Goal: Task Accomplishment & Management: Complete application form

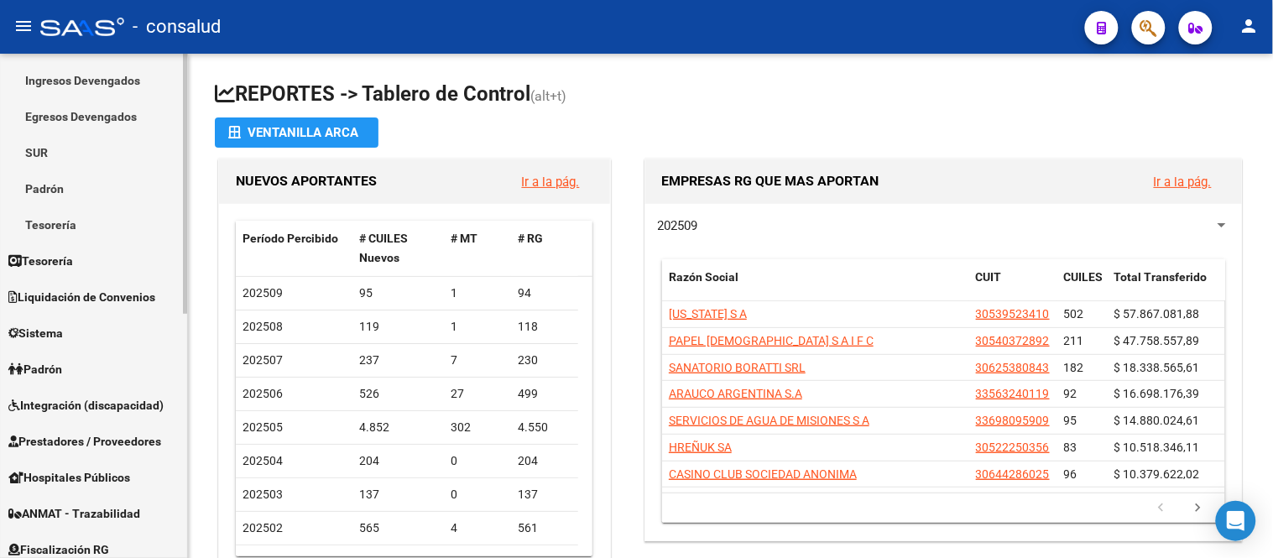
scroll to position [280, 0]
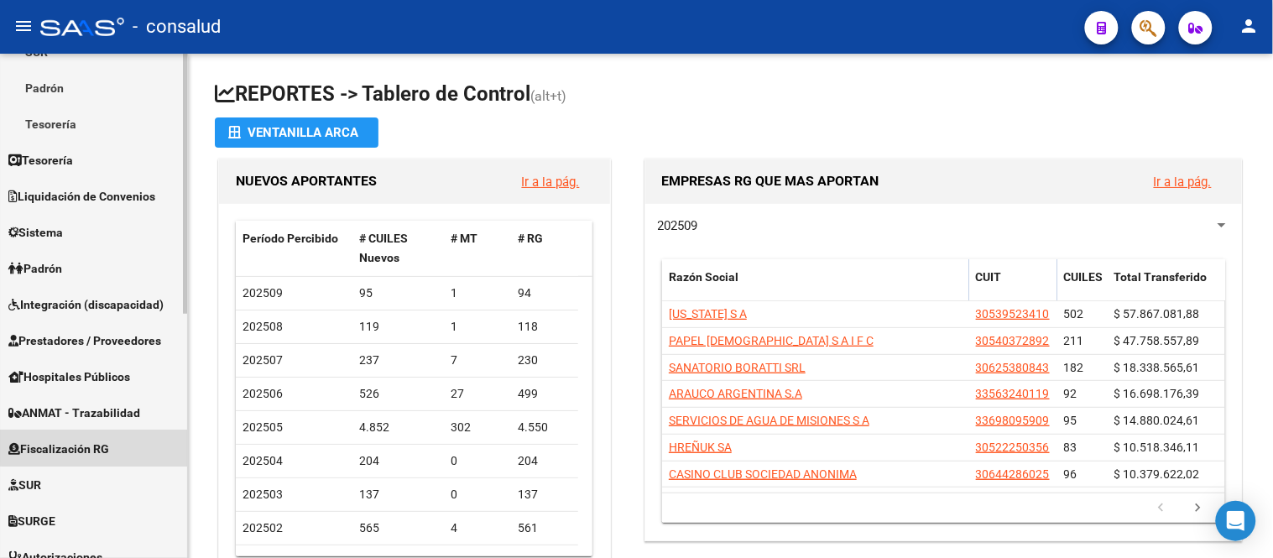
click at [102, 440] on span "Fiscalización RG" at bounding box center [58, 449] width 101 height 18
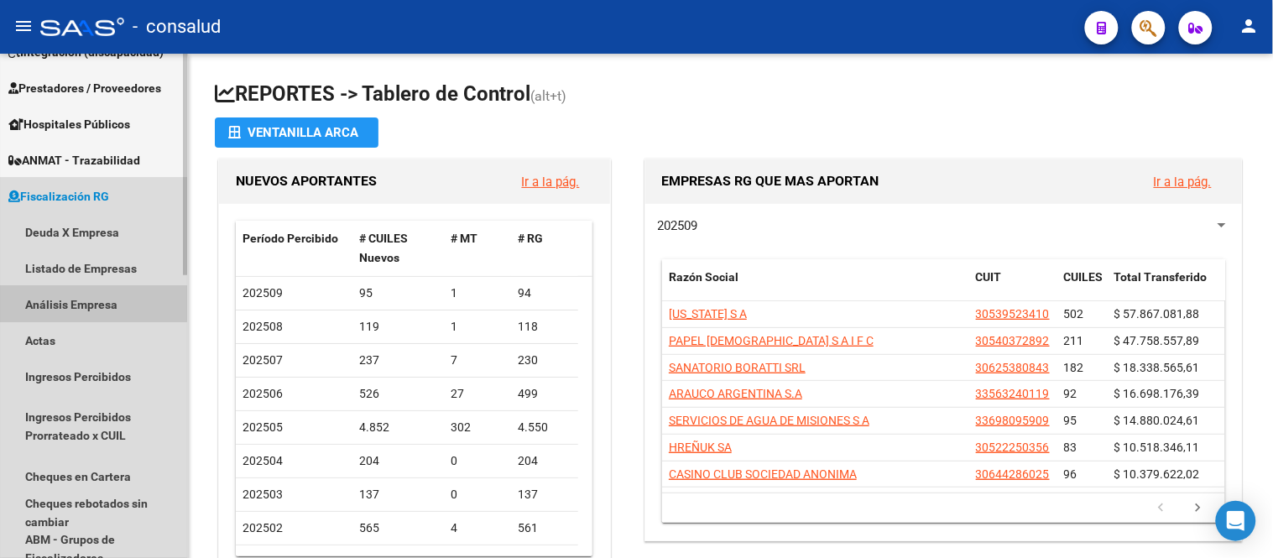
click at [78, 303] on link "Análisis Empresa" at bounding box center [93, 304] width 187 height 36
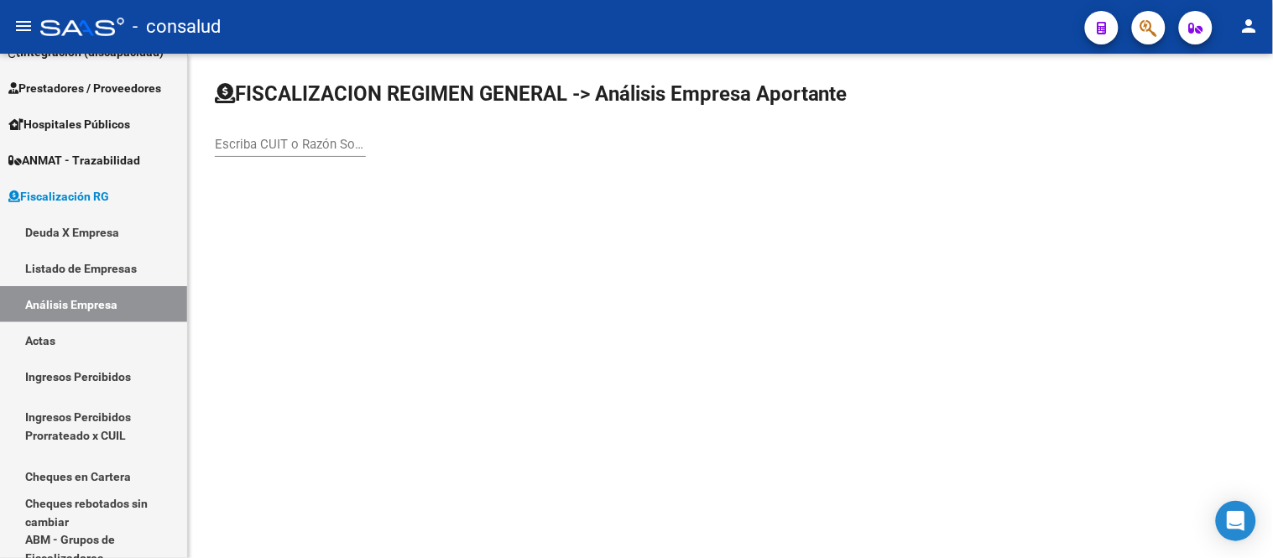
click at [238, 130] on div "Escriba CUIT o Razón Social para buscar" at bounding box center [290, 139] width 151 height 36
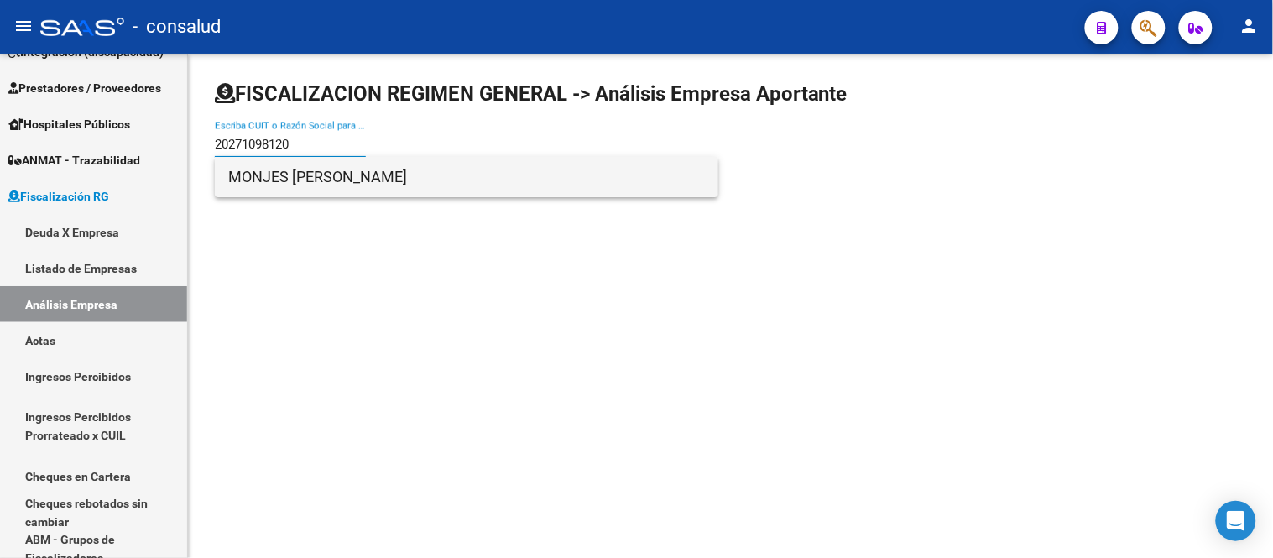
type input "20271098120"
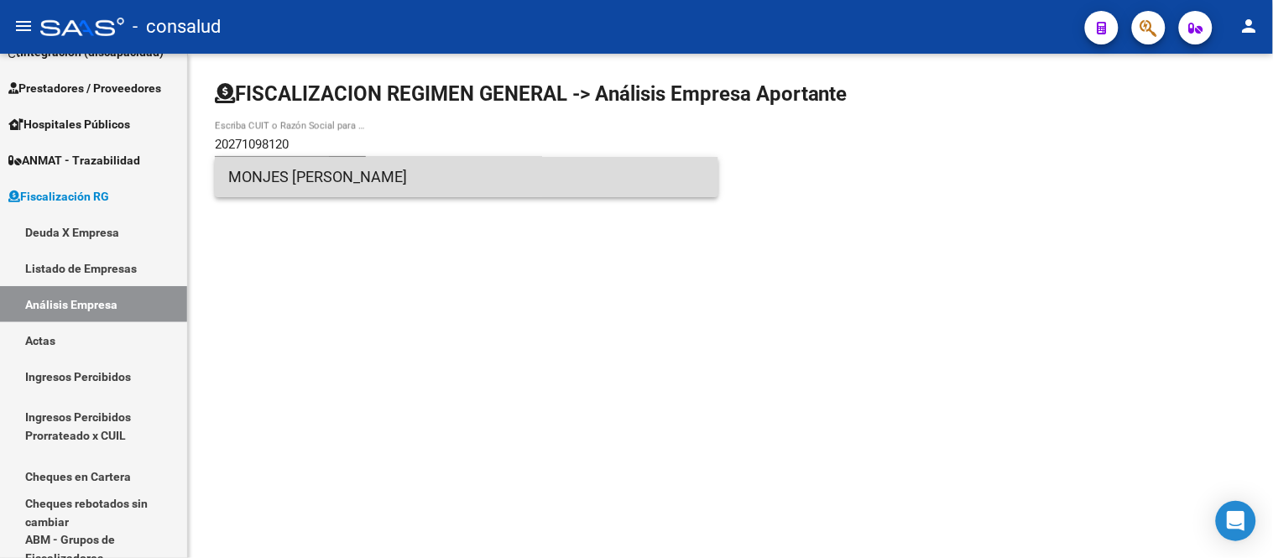
click at [311, 182] on span "MONJES [PERSON_NAME]" at bounding box center [466, 177] width 477 height 40
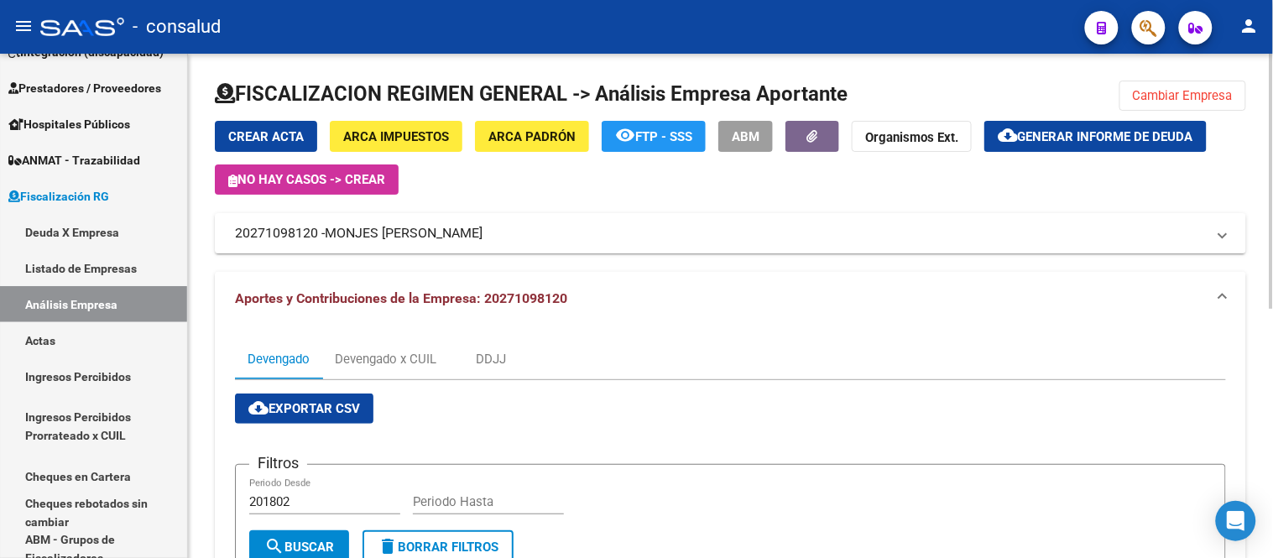
click at [1072, 137] on span "Generar informe de deuda" at bounding box center [1105, 136] width 175 height 15
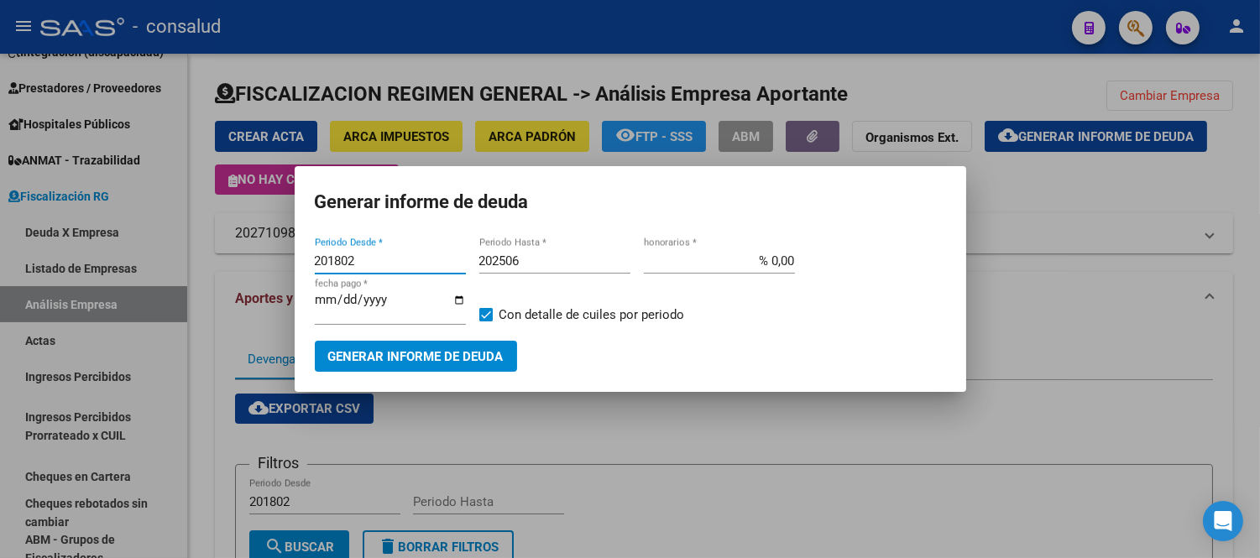
drag, startPoint x: 366, startPoint y: 257, endPoint x: 189, endPoint y: 257, distance: 177.1
click at [189, 257] on div "Generar informe de deuda 201802 Periodo Desde * 202506 Periodo Hasta * % 0,00 h…" at bounding box center [630, 279] width 1260 height 558
type input "202501"
drag, startPoint x: 531, startPoint y: 258, endPoint x: 405, endPoint y: 257, distance: 125.9
click at [405, 257] on div "202501 Periodo Desde * 202506 Periodo Hasta * % 0,00 honorarios * [DATE] fecha …" at bounding box center [630, 294] width 631 height 92
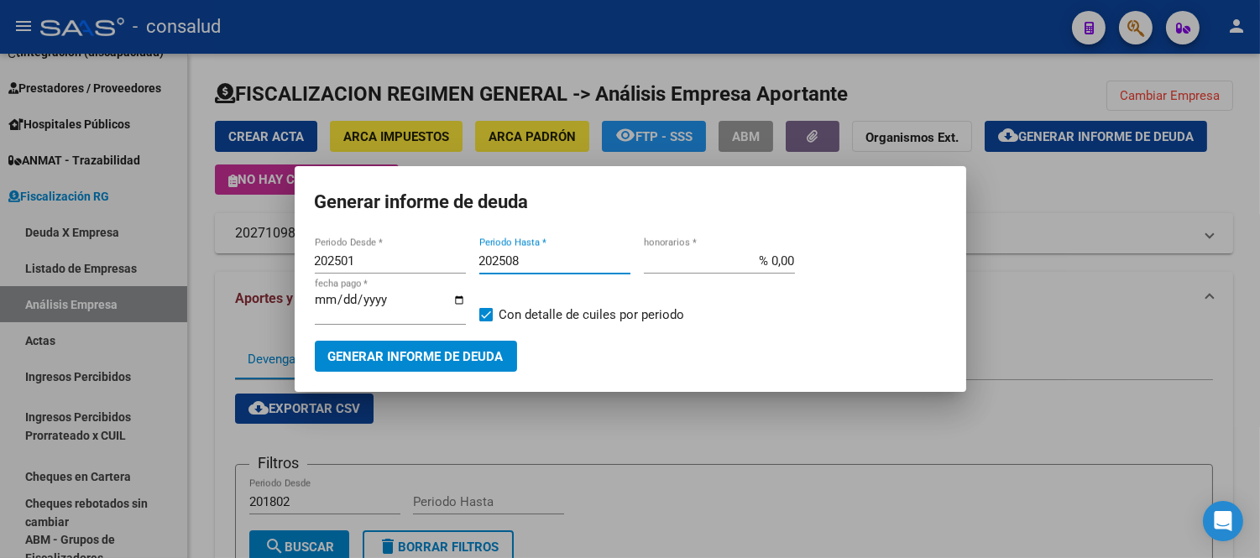
type input "202508"
drag, startPoint x: 781, startPoint y: 253, endPoint x: 760, endPoint y: 253, distance: 21.0
click at [760, 253] on div "202501 Periodo Desde * 202508 Periodo Hasta * % 0,10 honorarios * [DATE] fecha …" at bounding box center [630, 294] width 631 height 92
click at [747, 259] on input "% 0,10" at bounding box center [719, 260] width 151 height 15
type input "% 10,00"
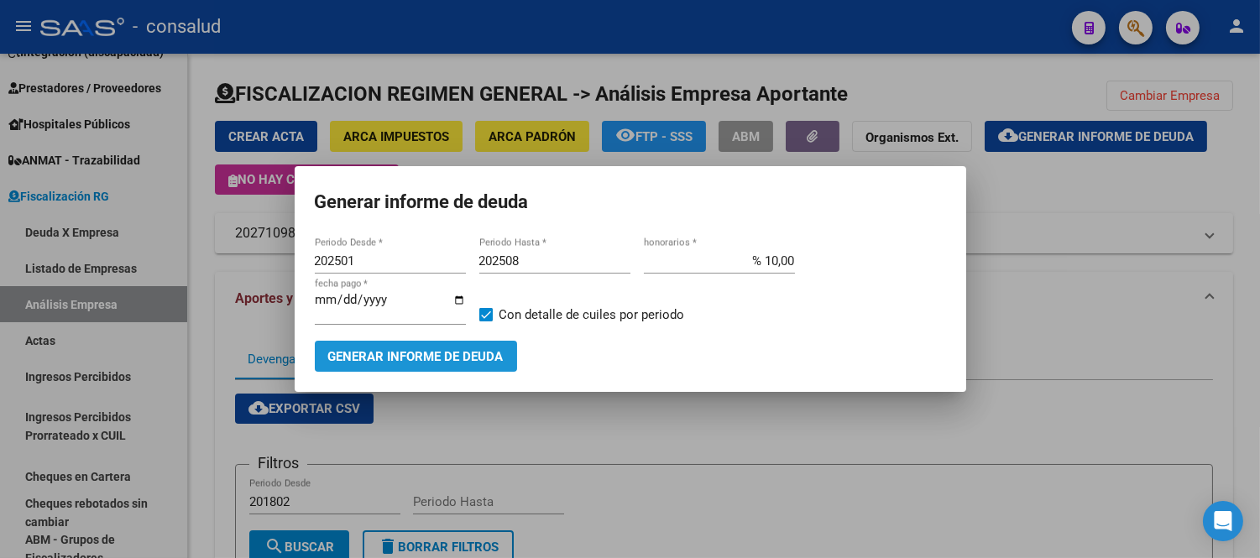
click at [412, 355] on span "Generar informe de deuda" at bounding box center [415, 356] width 175 height 15
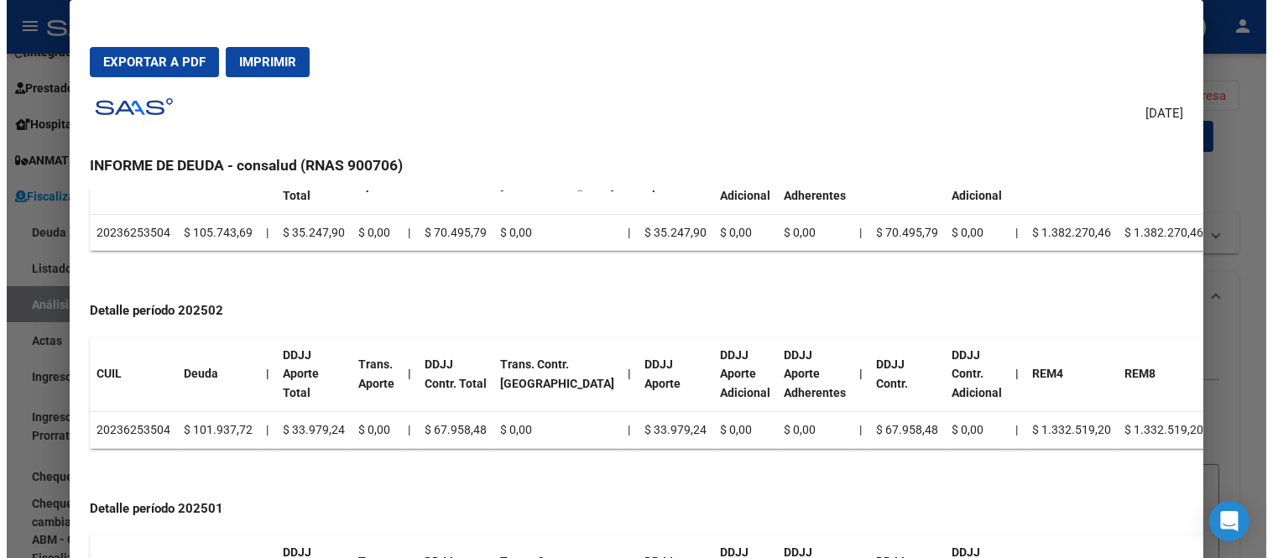
scroll to position [1329, 0]
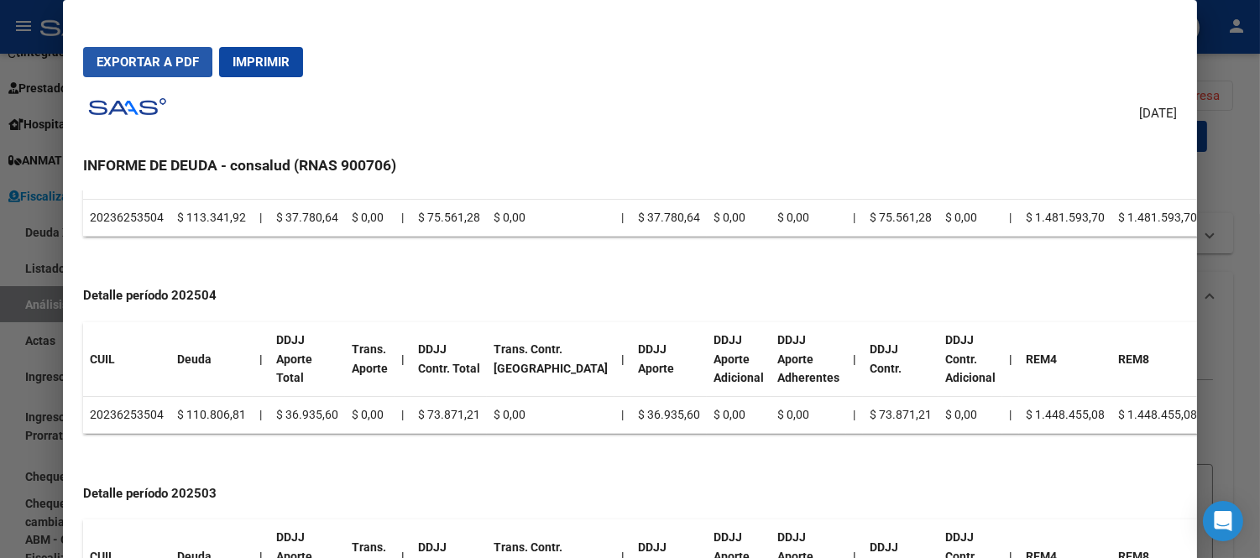
click at [97, 59] on span "Exportar a PDF" at bounding box center [148, 62] width 102 height 15
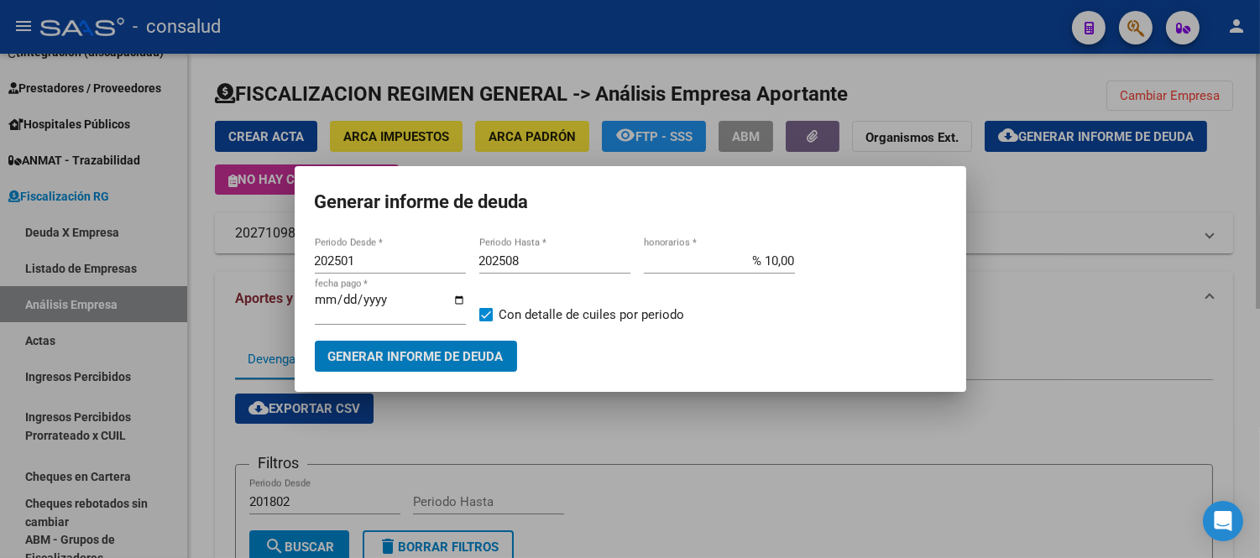
drag, startPoint x: 614, startPoint y: 505, endPoint x: 630, endPoint y: 459, distance: 48.8
click at [621, 491] on div at bounding box center [630, 279] width 1260 height 558
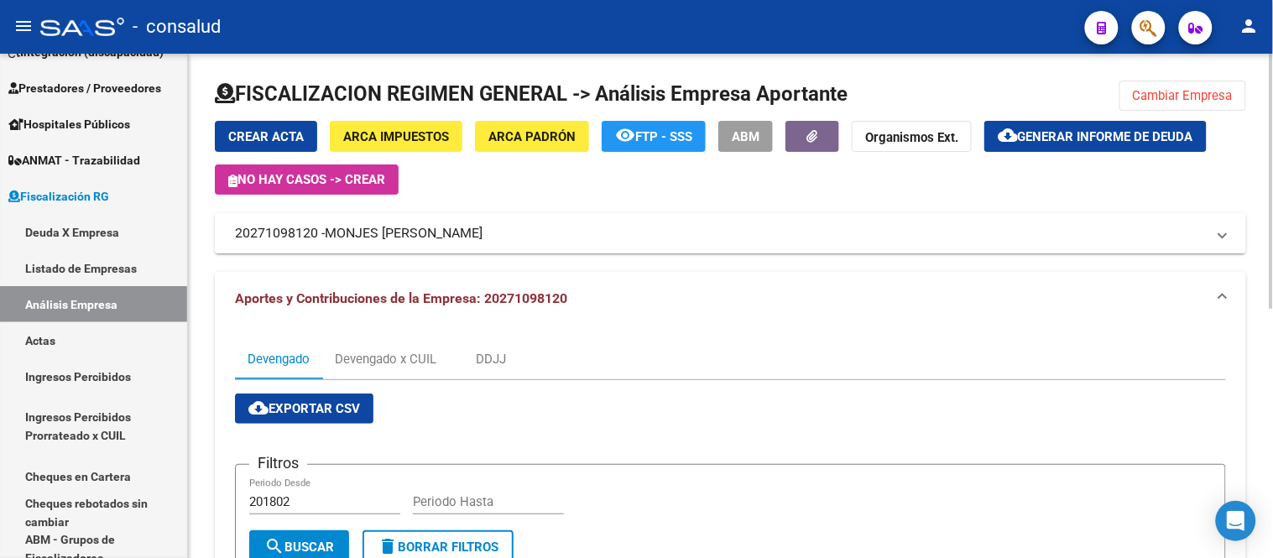
click at [255, 133] on span "Crear Acta" at bounding box center [266, 136] width 76 height 15
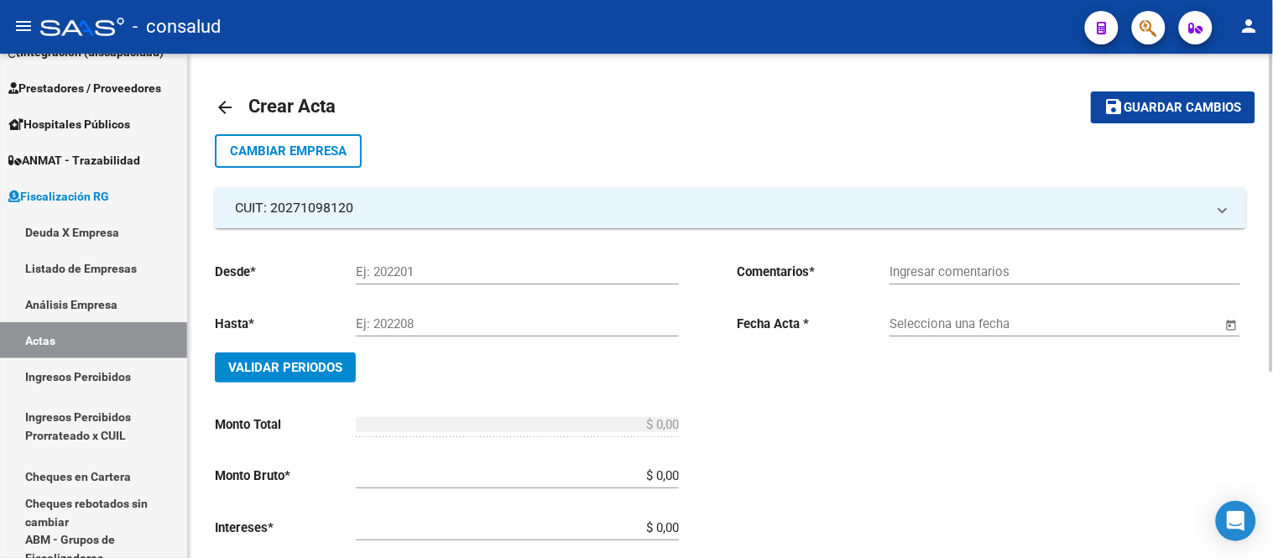
click at [431, 264] on input "Ej: 202201" at bounding box center [517, 271] width 323 height 15
click at [235, 107] on mat-icon "arrow_back" at bounding box center [225, 107] width 20 height 20
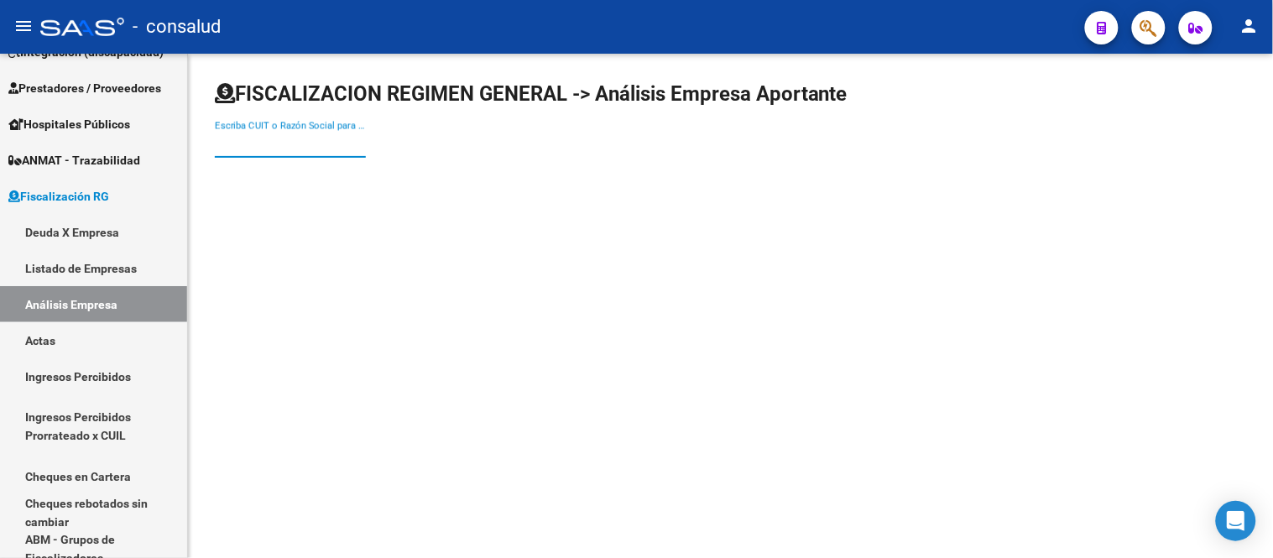
click at [269, 141] on input "Escriba CUIT o Razón Social para buscar" at bounding box center [290, 144] width 151 height 15
type input "30709420212"
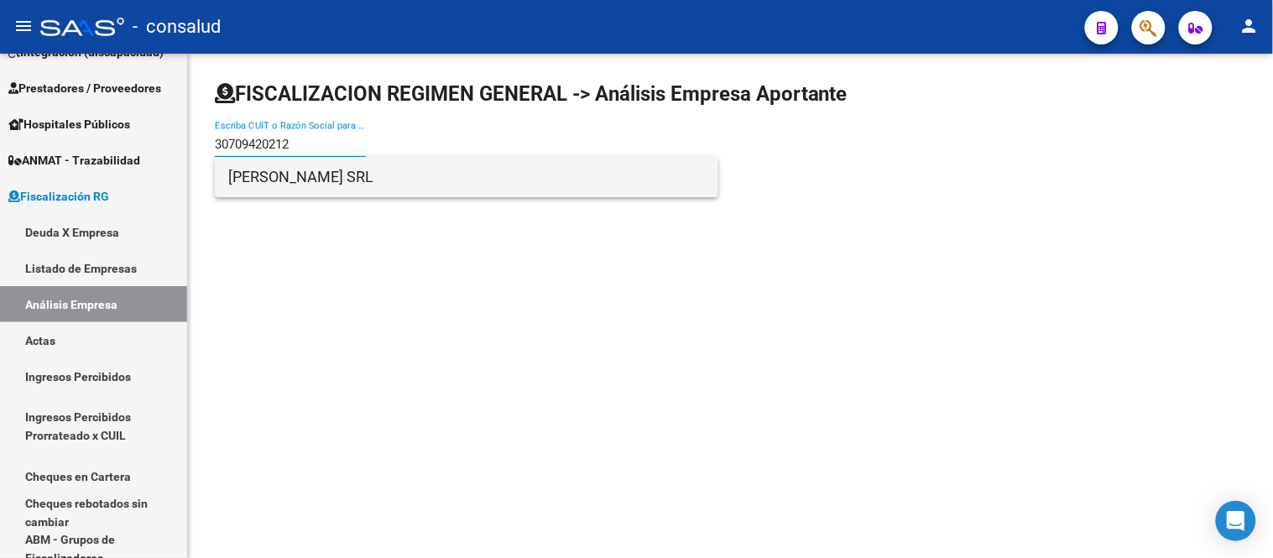
click at [297, 174] on span "[PERSON_NAME] SRL" at bounding box center [466, 177] width 477 height 40
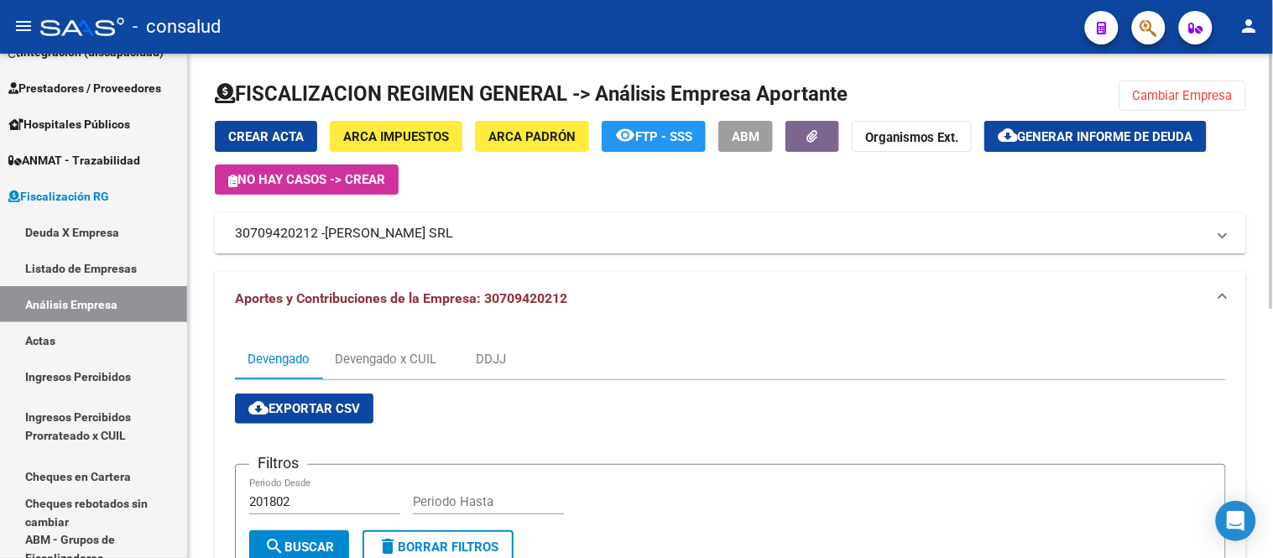
click at [235, 131] on span "Crear Acta" at bounding box center [266, 136] width 76 height 15
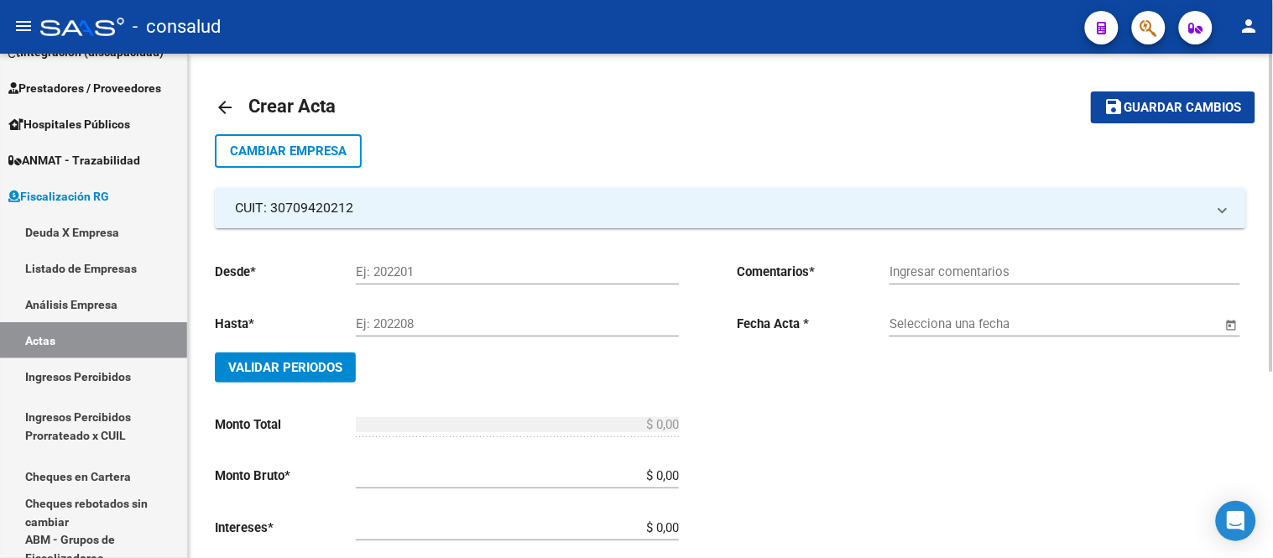
click at [375, 265] on input "Ej: 202201" at bounding box center [517, 271] width 323 height 15
type input "202501"
type input "202508"
click at [921, 322] on input "Selecciona una fecha" at bounding box center [1056, 323] width 332 height 15
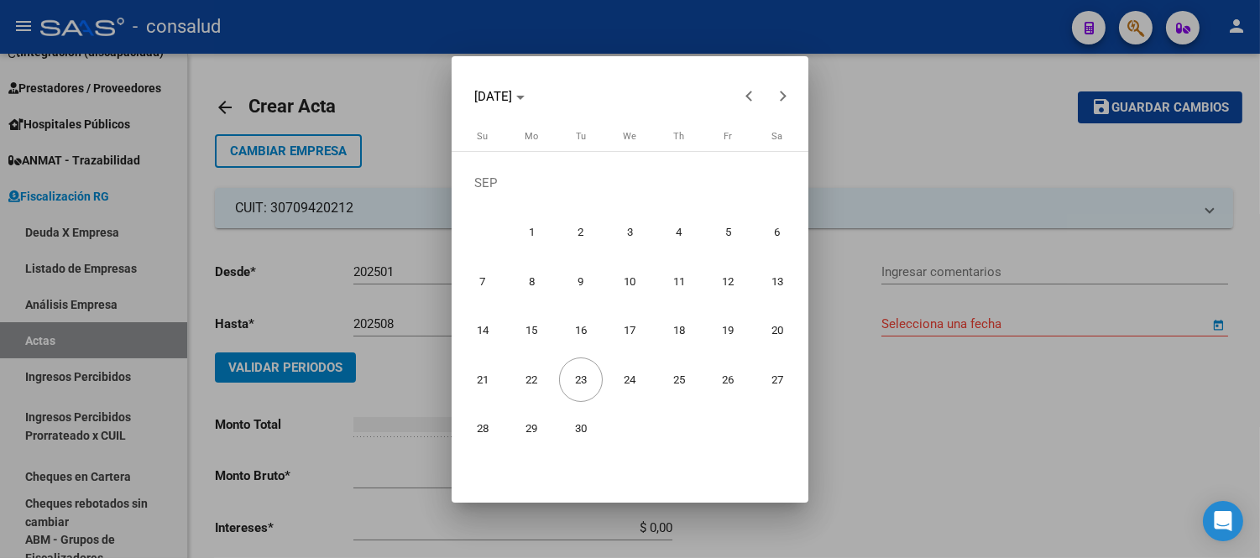
click at [530, 383] on span "22" at bounding box center [532, 380] width 44 height 44
type input "[DATE]"
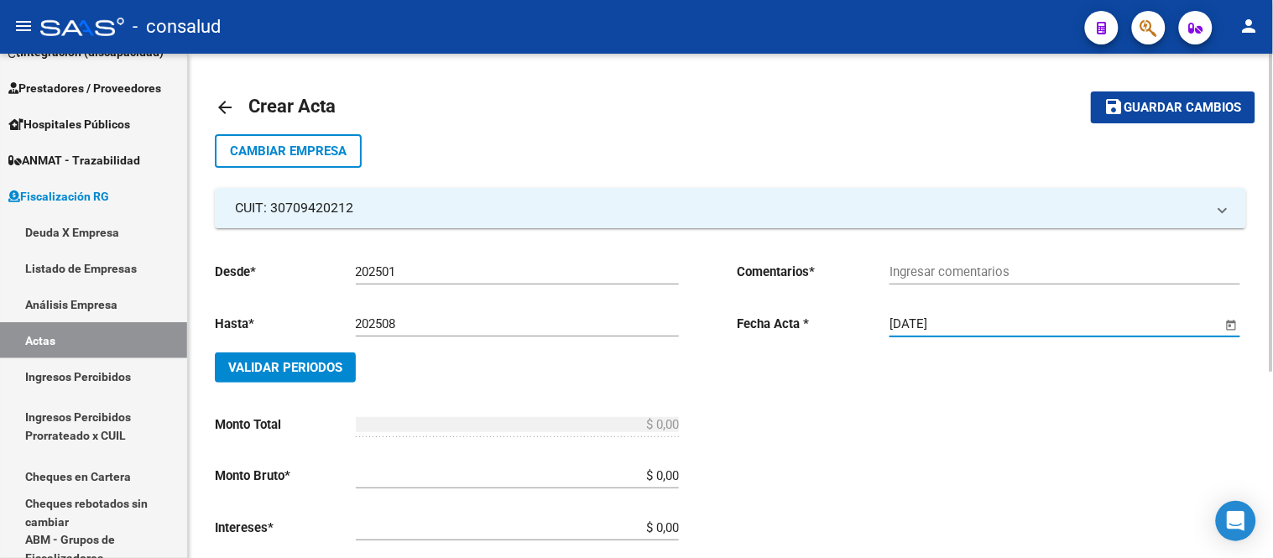
click at [316, 369] on span "Validar Periodos" at bounding box center [285, 367] width 114 height 15
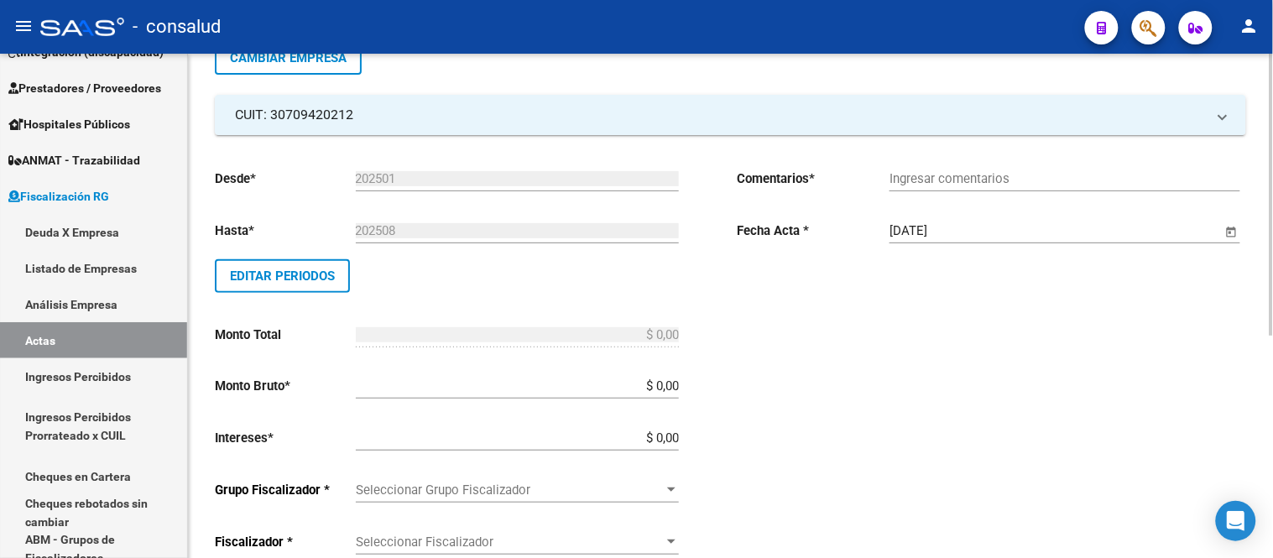
scroll to position [186, 0]
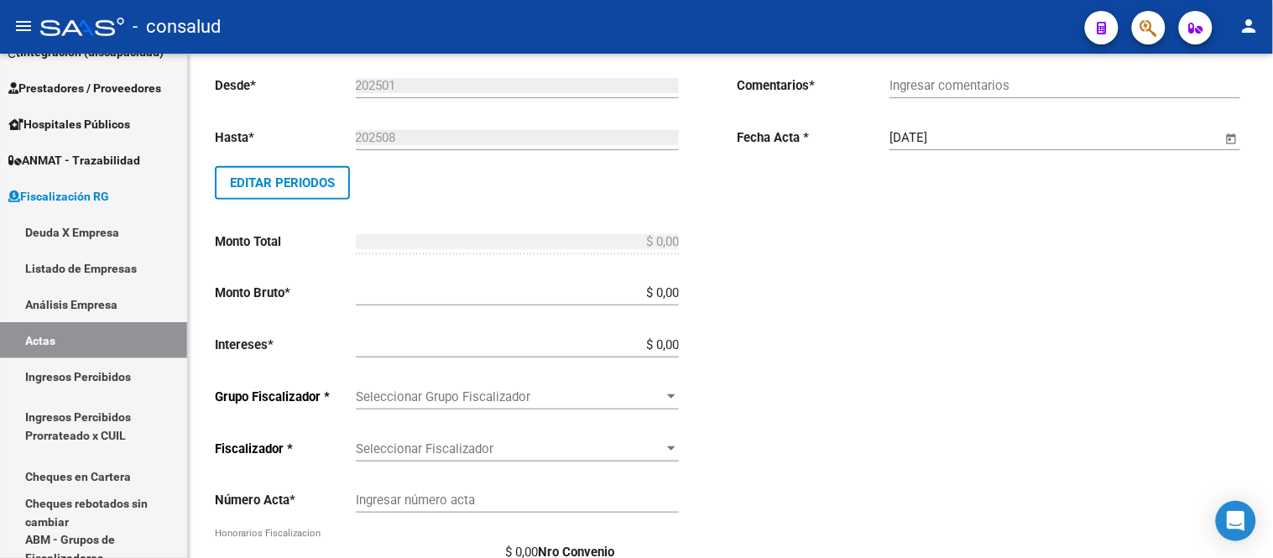
drag, startPoint x: 674, startPoint y: 248, endPoint x: 619, endPoint y: 238, distance: 56.3
click at [664, 247] on div "$ 0,00 Ingresar el monto total" at bounding box center [517, 236] width 323 height 36
click at [652, 296] on input "$ 0,00" at bounding box center [517, 292] width 323 height 15
type input "$ 749.174,16"
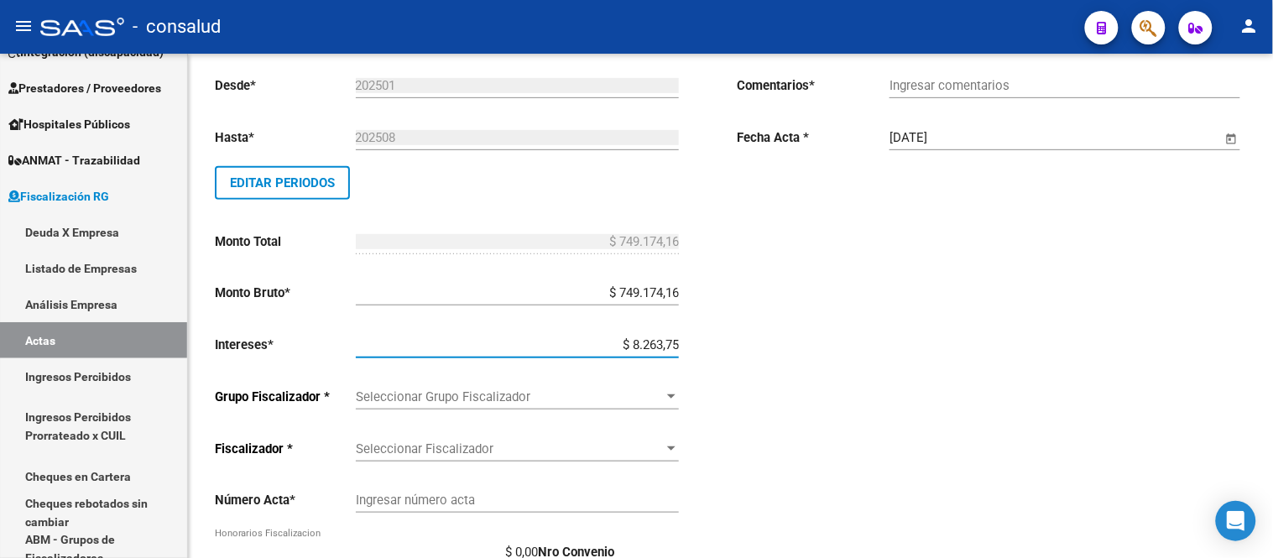
type input "$ 82.637,53"
type input "$ 831.811,69"
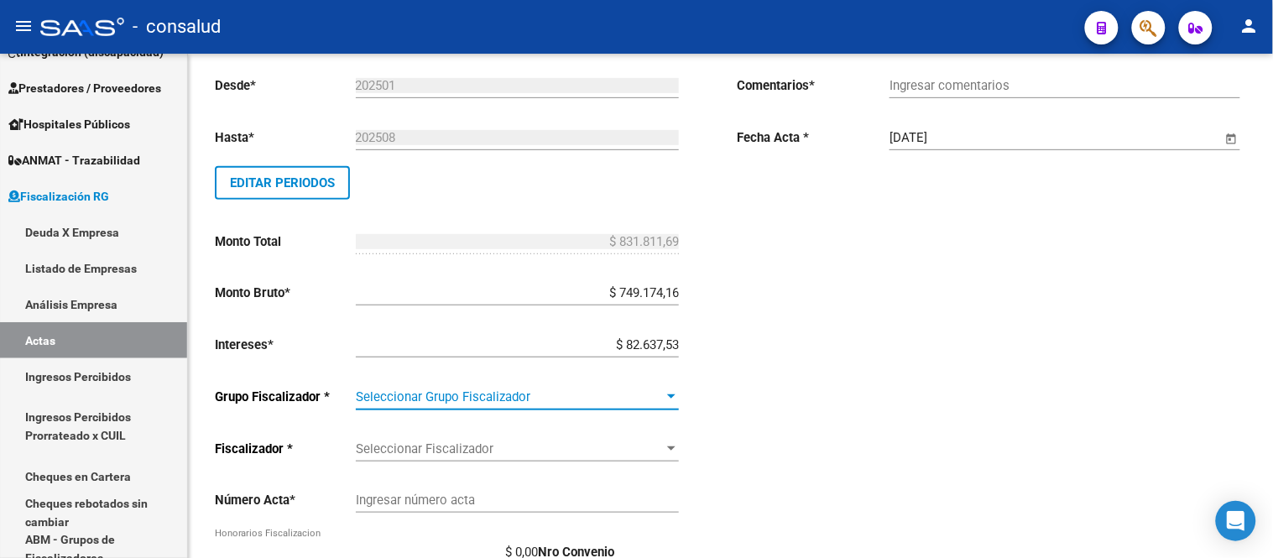
click at [435, 400] on span "Seleccionar Grupo Fiscalizador" at bounding box center [510, 396] width 308 height 15
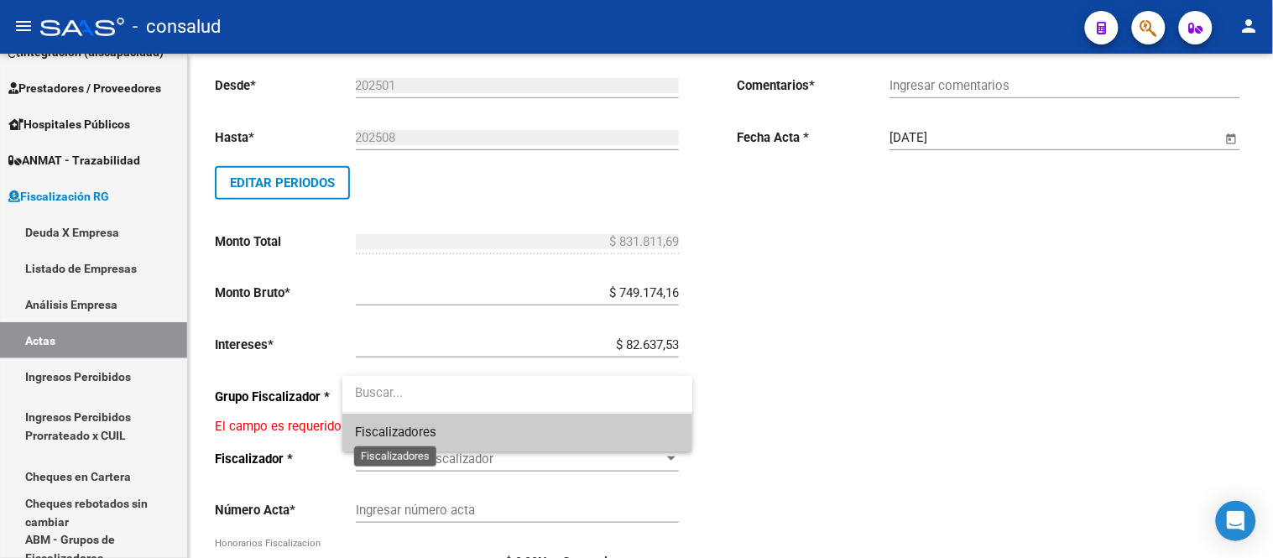
click at [420, 435] on span "Fiscalizadores" at bounding box center [396, 432] width 81 height 15
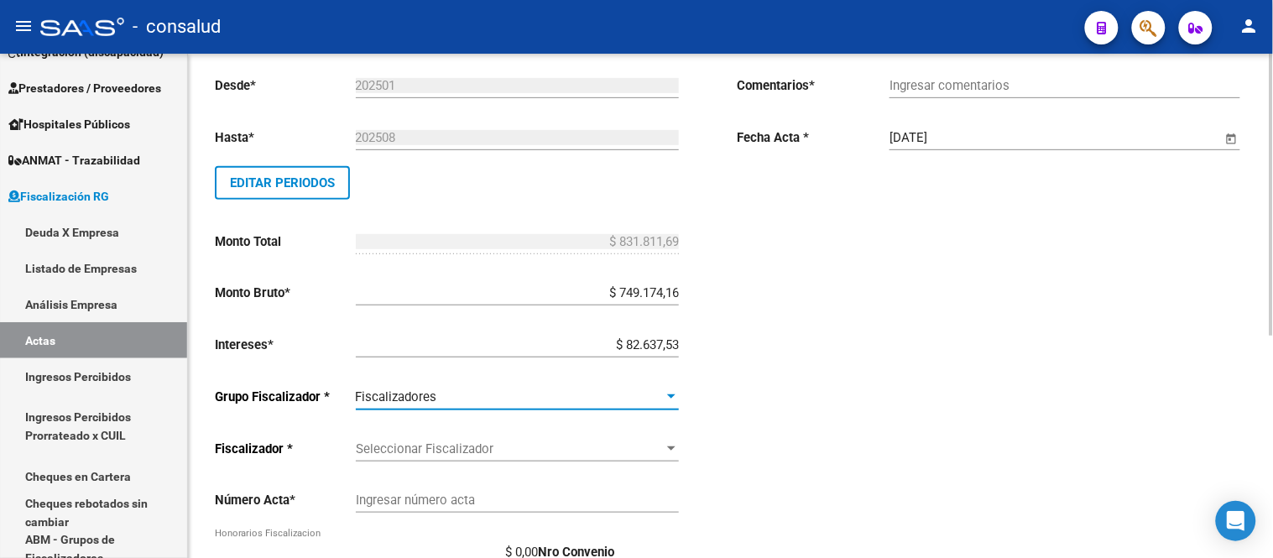
click at [430, 448] on span "Seleccionar Fiscalizador" at bounding box center [510, 449] width 308 height 15
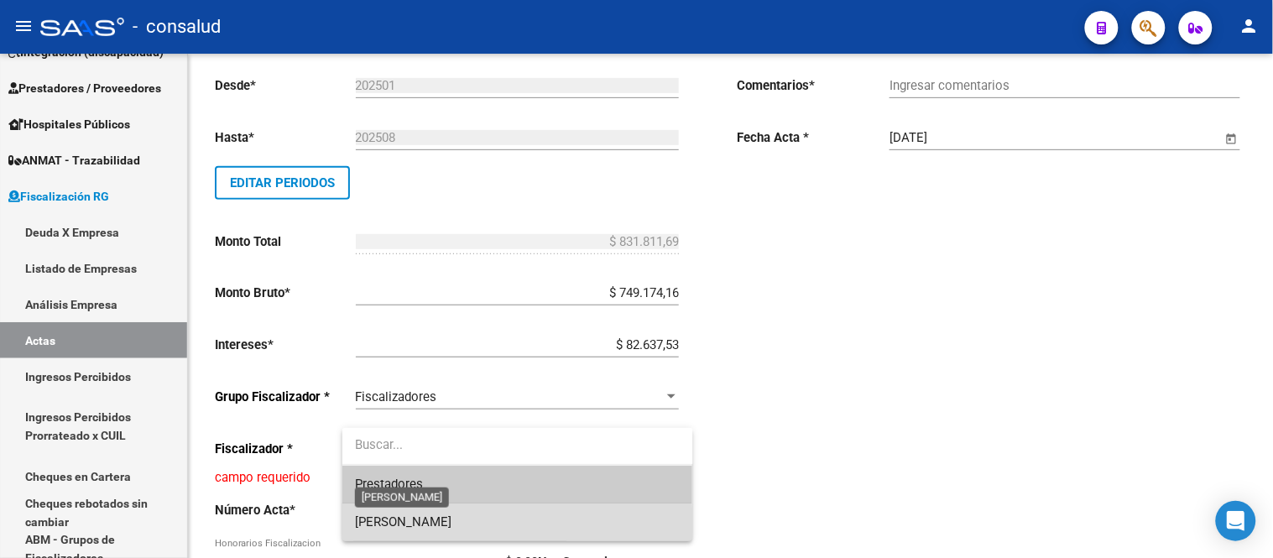
click at [416, 525] on span "[PERSON_NAME]" at bounding box center [404, 522] width 97 height 15
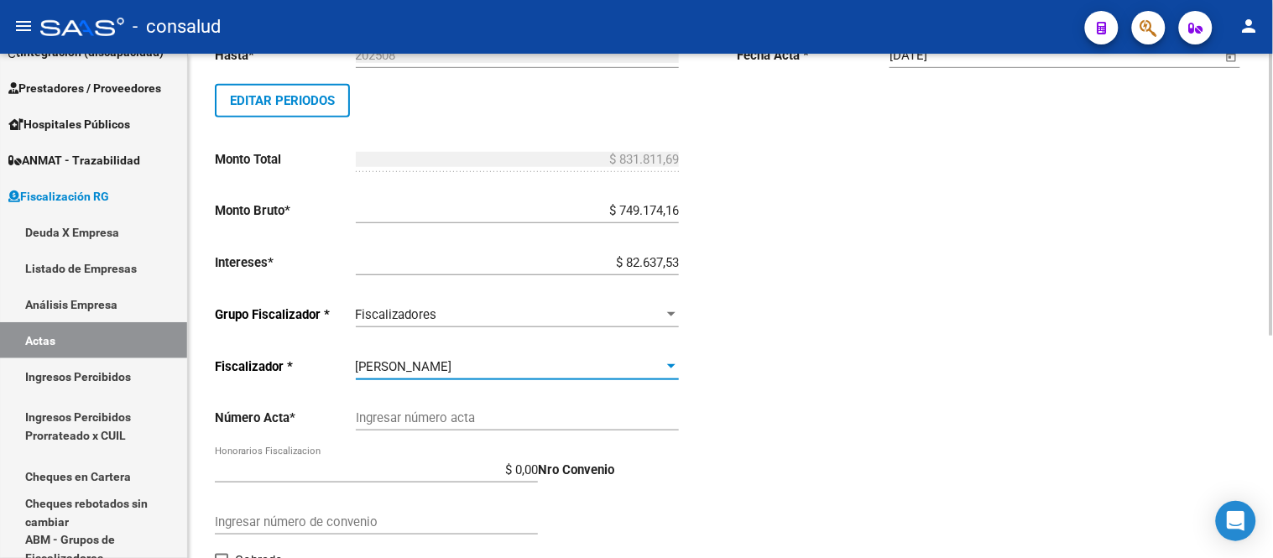
scroll to position [373, 0]
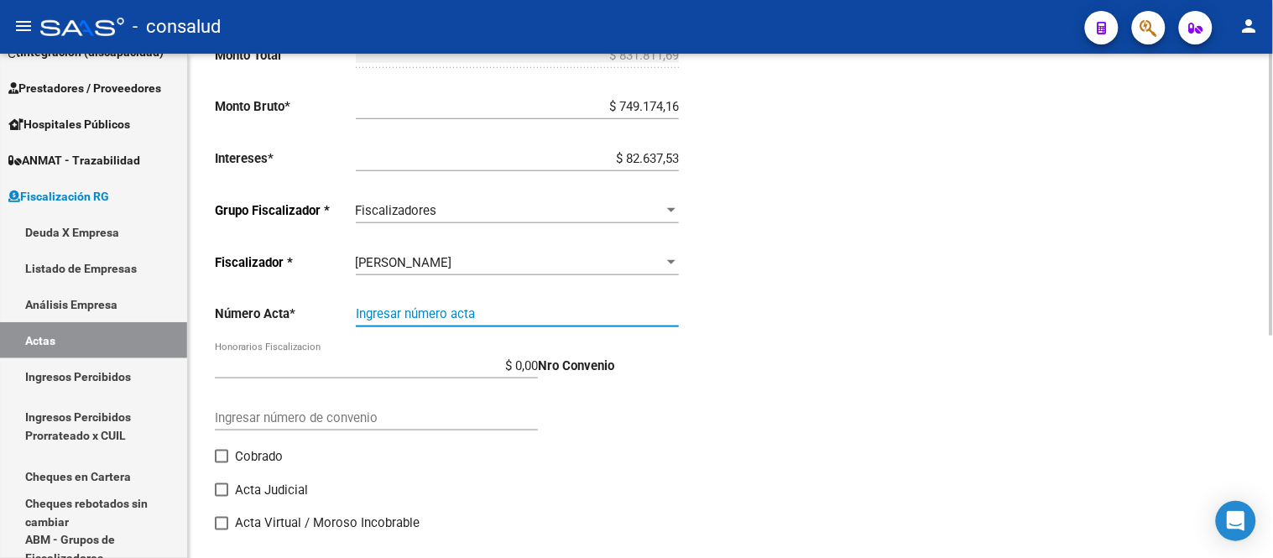
click at [424, 317] on input "Ingresar número acta" at bounding box center [517, 313] width 323 height 15
type input "4"
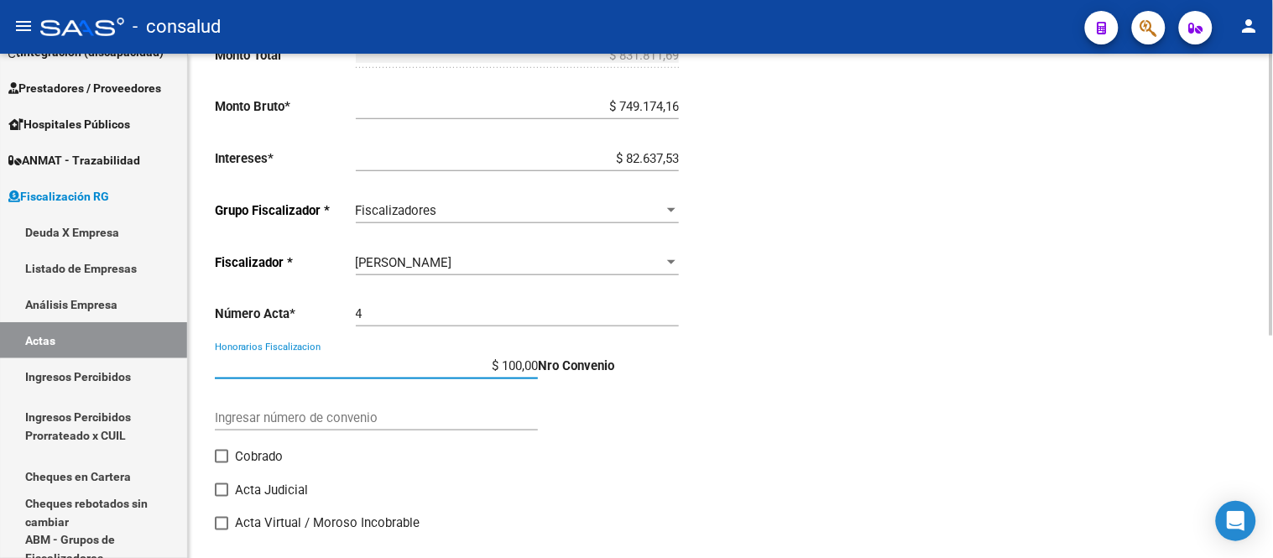
type input "$ 10,00"
type input "$ 831.821,69"
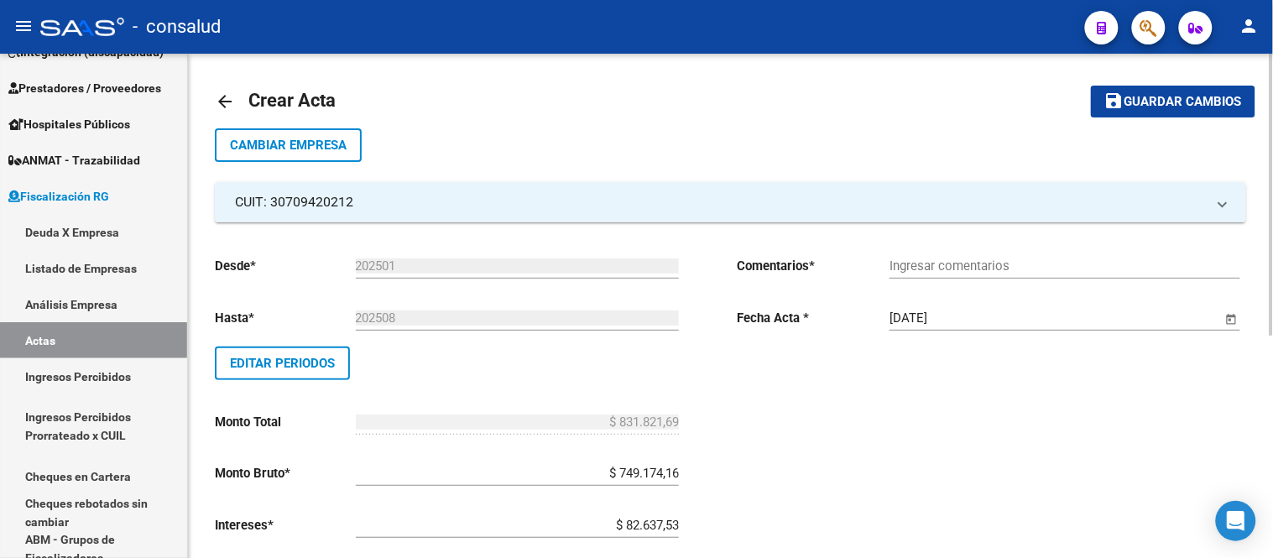
scroll to position [0, 0]
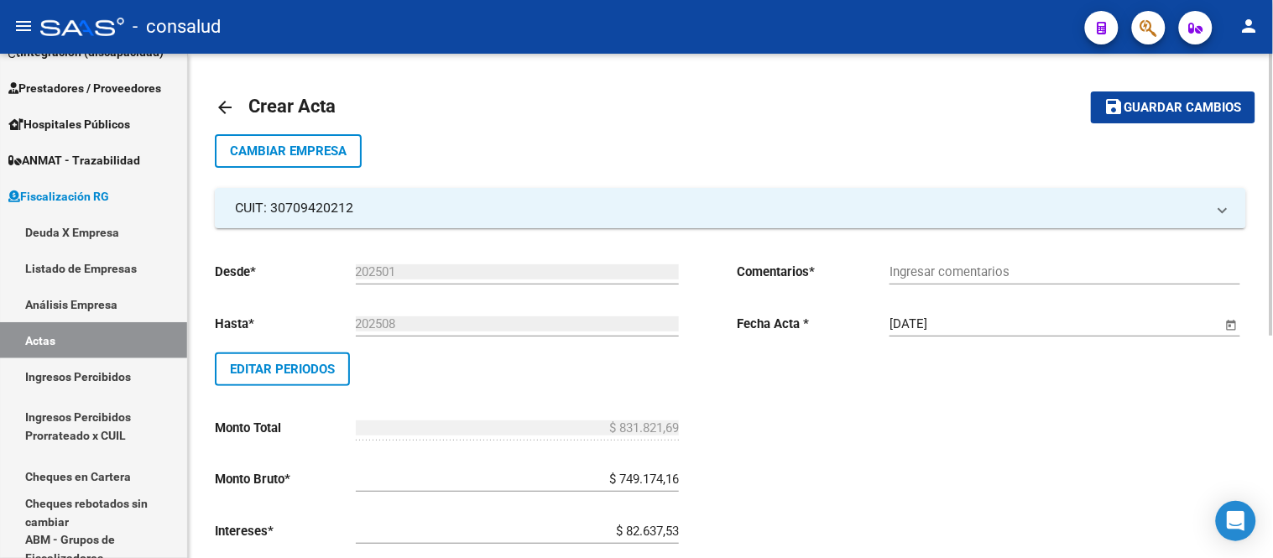
click at [1186, 112] on span "Guardar cambios" at bounding box center [1184, 108] width 118 height 15
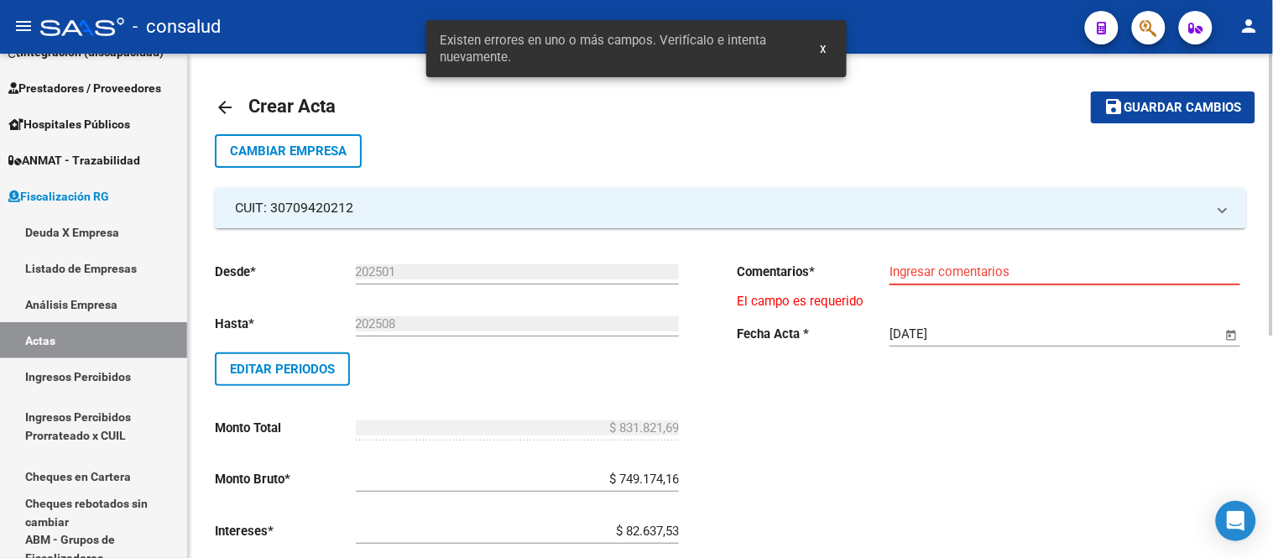
click at [955, 270] on input "Ingresar comentarios" at bounding box center [1065, 271] width 351 height 15
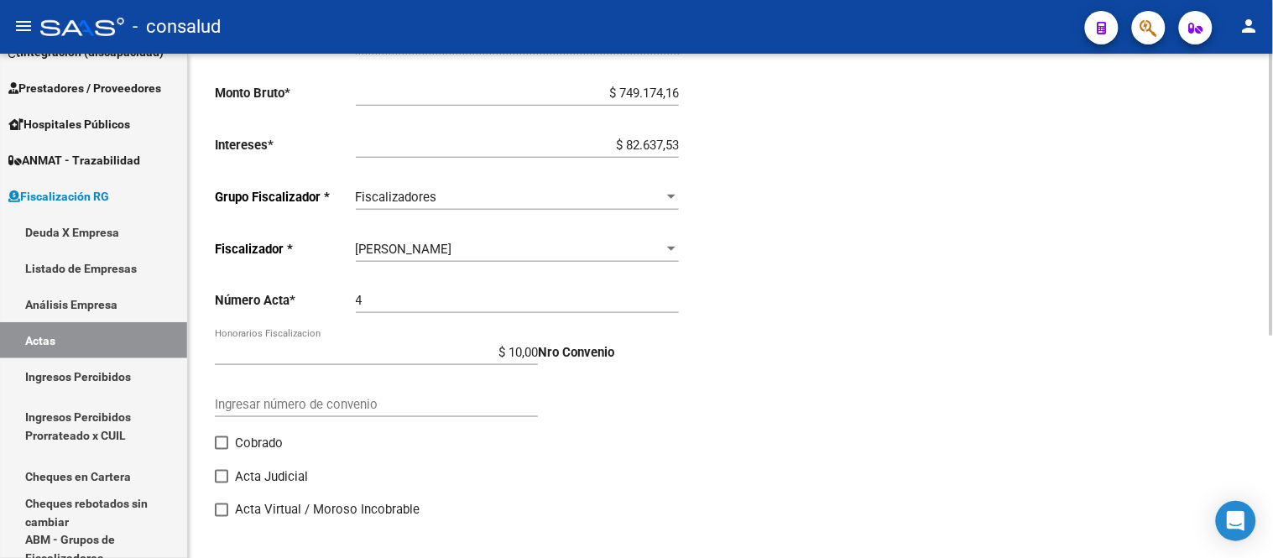
scroll to position [400, 0]
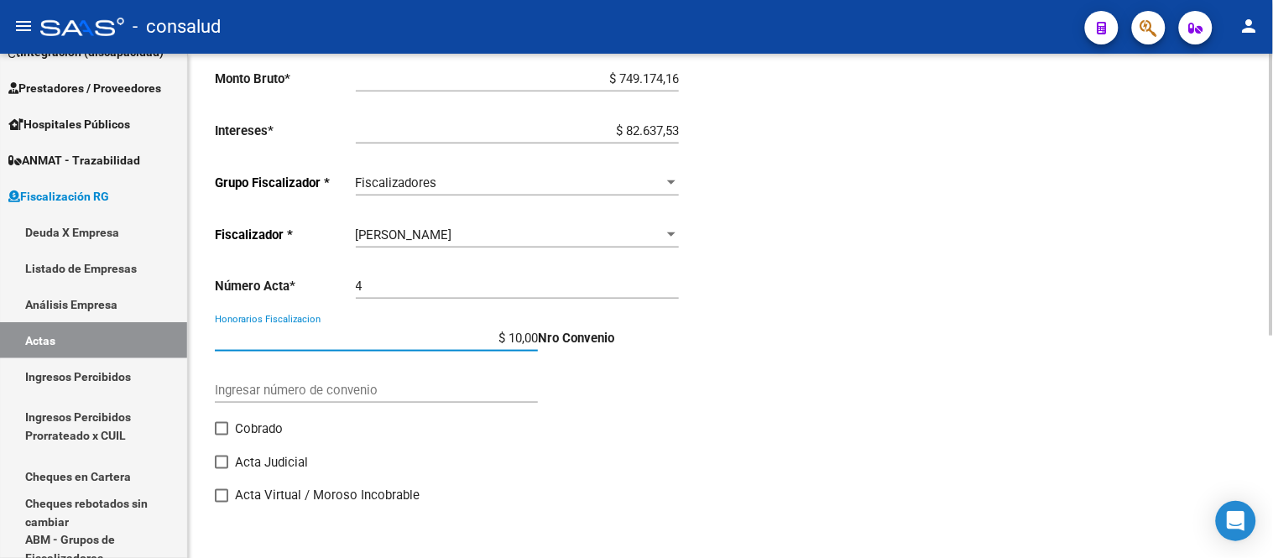
click at [536, 338] on input "$ 10,00" at bounding box center [376, 338] width 323 height 15
type input "$ 0,00"
type input "$ 831.811,69"
drag, startPoint x: 493, startPoint y: 336, endPoint x: 600, endPoint y: 333, distance: 107.5
click at [600, 333] on div "Desde * 202501 Ej: 202201 Hasta * 202508 Ej: 202208 Editar Periodos Monto Total…" at bounding box center [449, 184] width 469 height 672
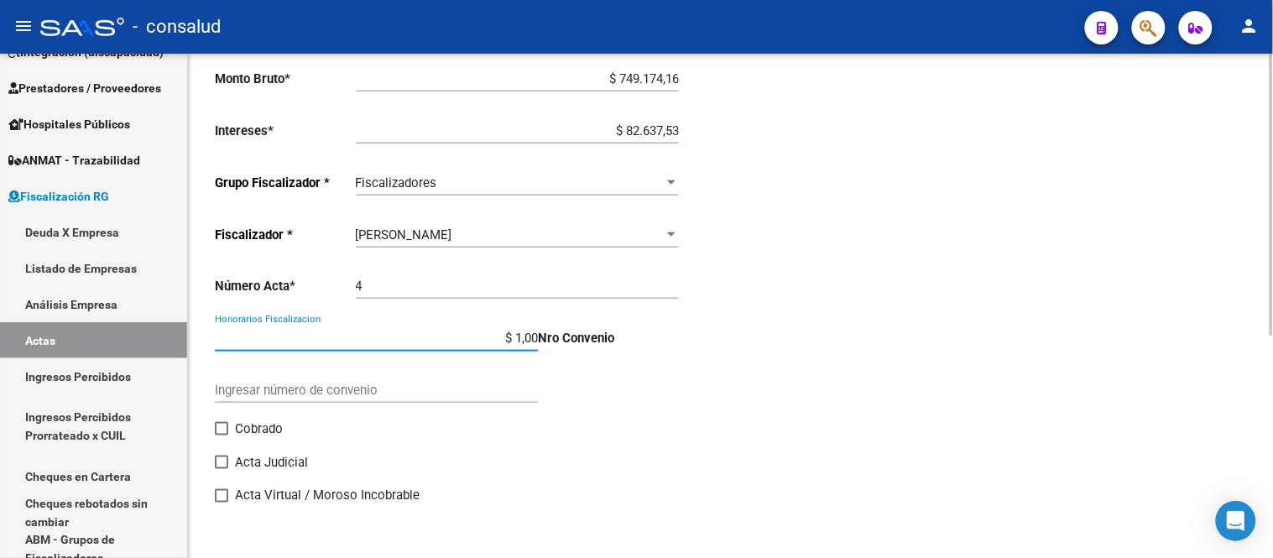
type input "$ 10,00"
type input "$ 831.821,69"
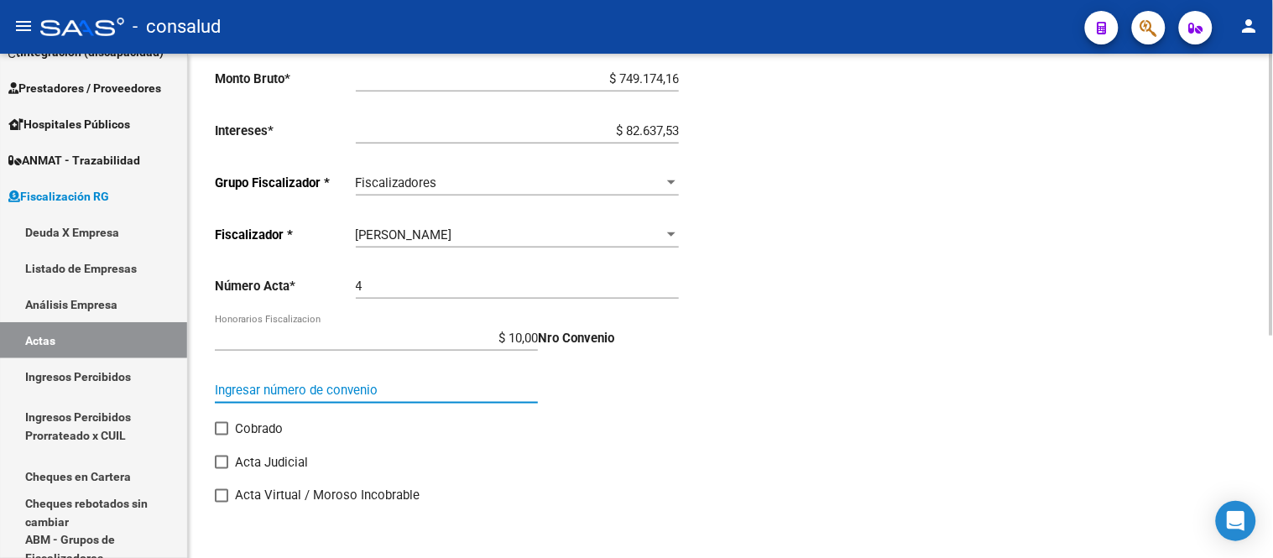
scroll to position [0, 0]
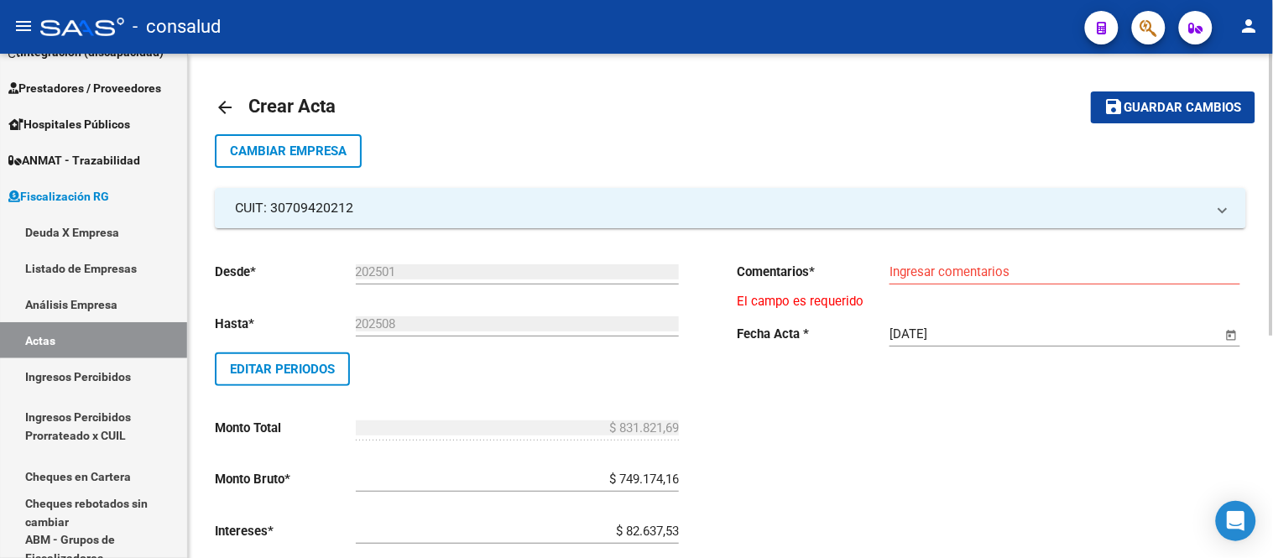
click at [996, 270] on input "Ingresar comentarios" at bounding box center [1065, 271] width 351 height 15
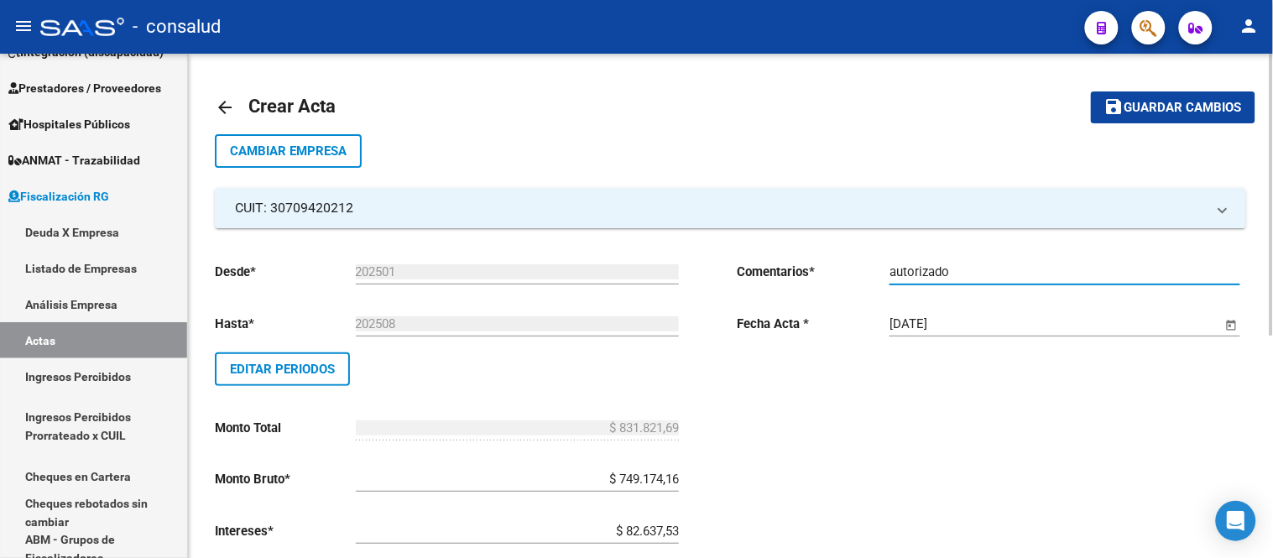
type input "autorizado"
click at [1172, 107] on span "Guardar cambios" at bounding box center [1184, 108] width 118 height 15
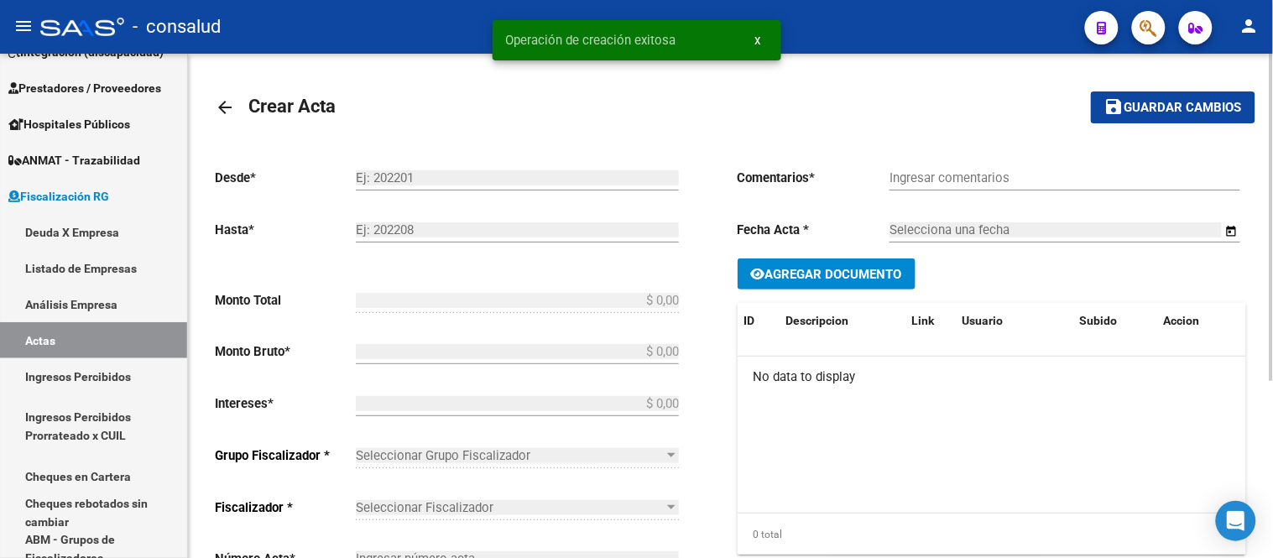
type input "202501"
type input "202508"
type input "$ 831.821,69"
type input "$ 749.174,16"
type input "$ 82.637,53"
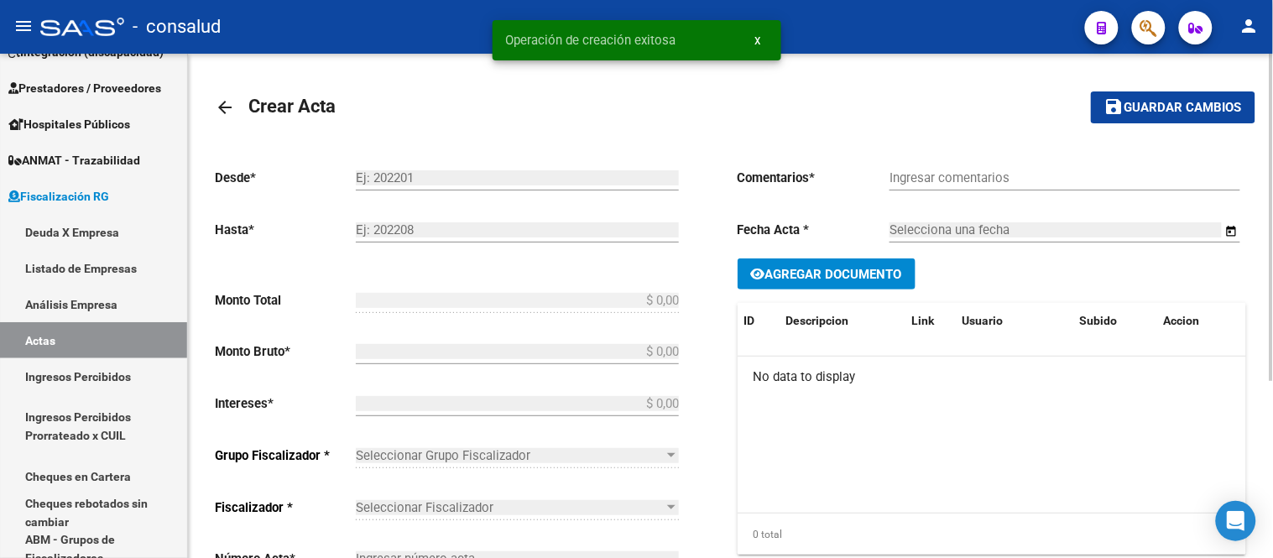
type input "4"
type input "$ 10,00"
type input "autorizado"
type input "[DATE]"
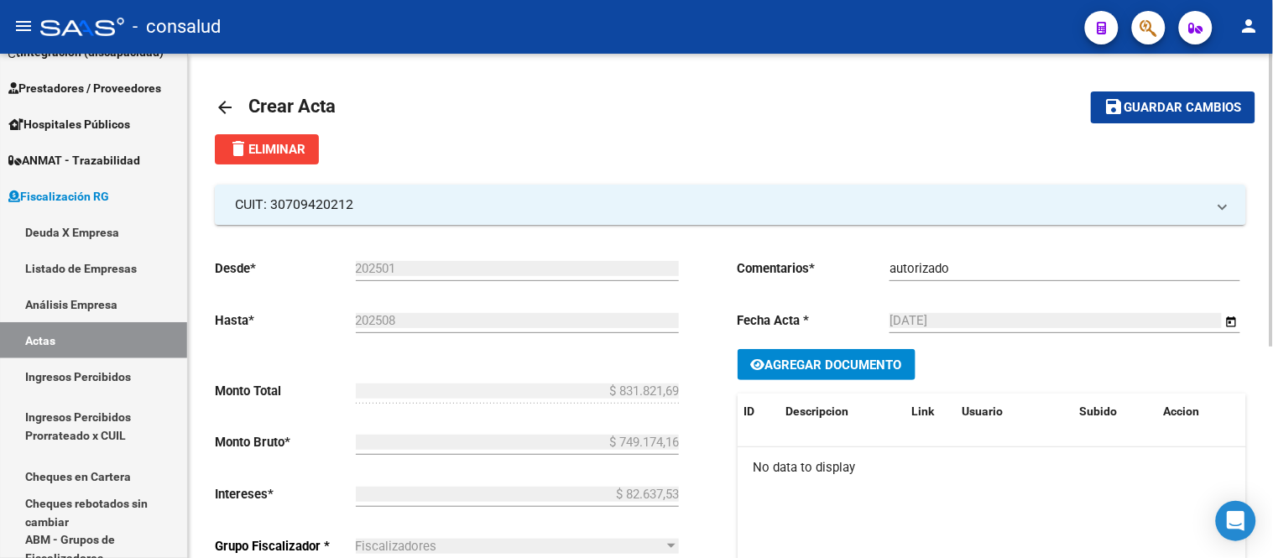
click at [219, 111] on mat-icon "arrow_back" at bounding box center [225, 107] width 20 height 20
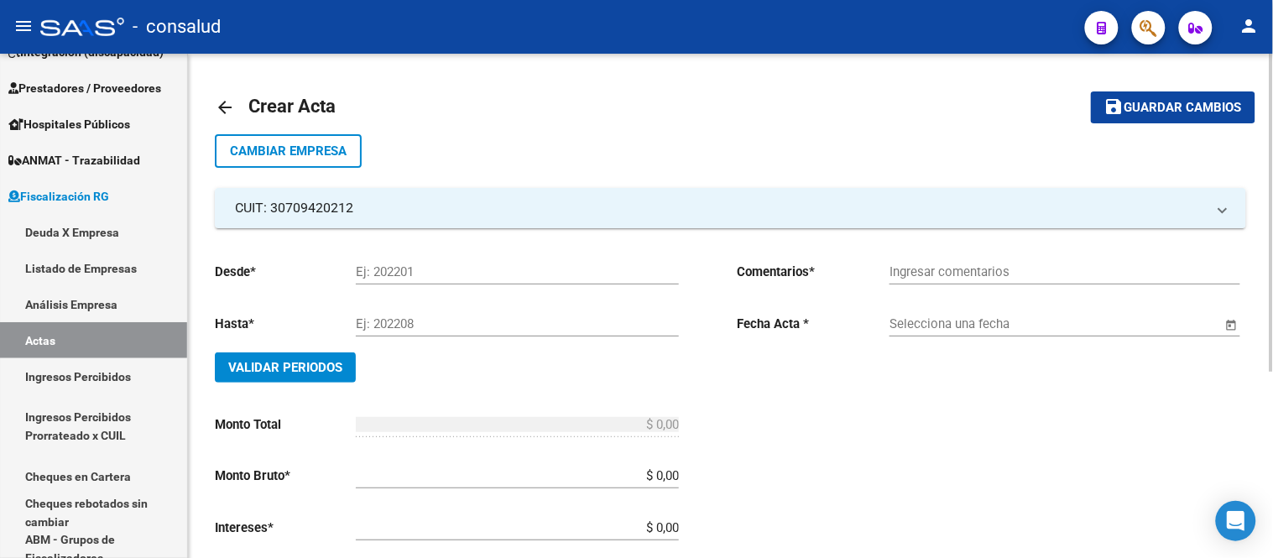
click at [222, 106] on mat-icon "arrow_back" at bounding box center [225, 107] width 20 height 20
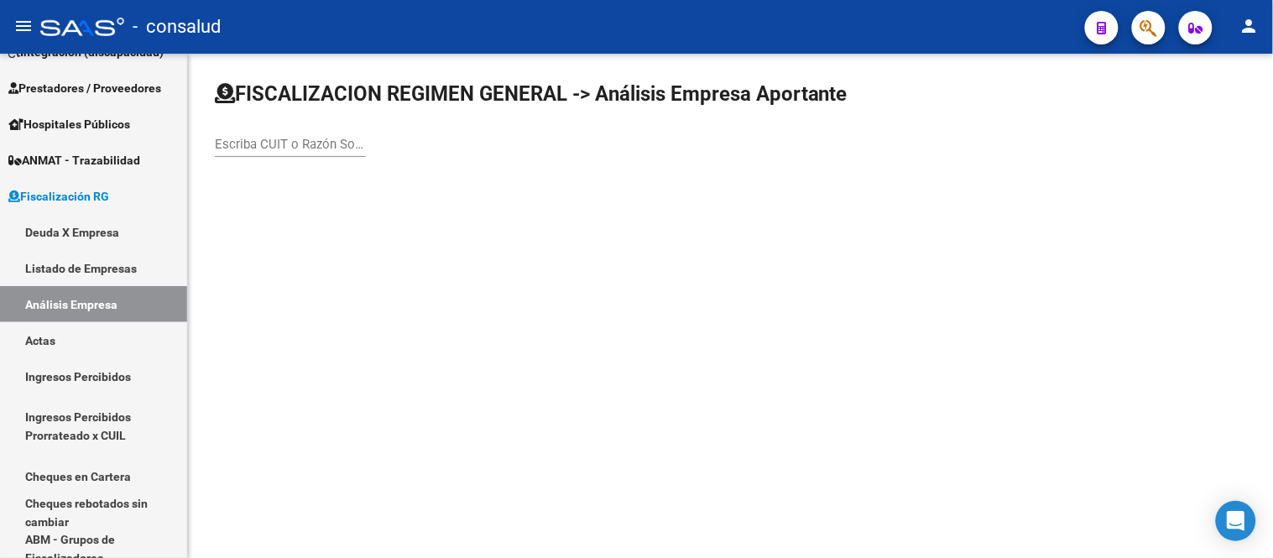
drag, startPoint x: 236, startPoint y: 138, endPoint x: 316, endPoint y: 111, distance: 85.2
click at [236, 137] on input "Escriba CUIT o Razón Social para buscar" at bounding box center [290, 144] width 151 height 15
